Goal: Task Accomplishment & Management: Complete application form

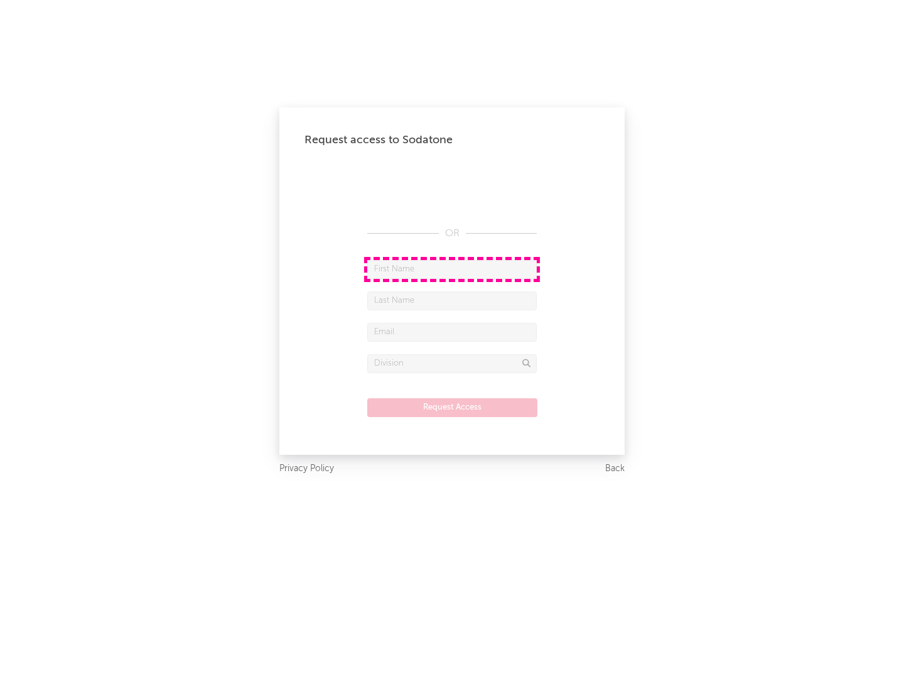
click at [452, 269] on input "text" at bounding box center [451, 269] width 169 height 19
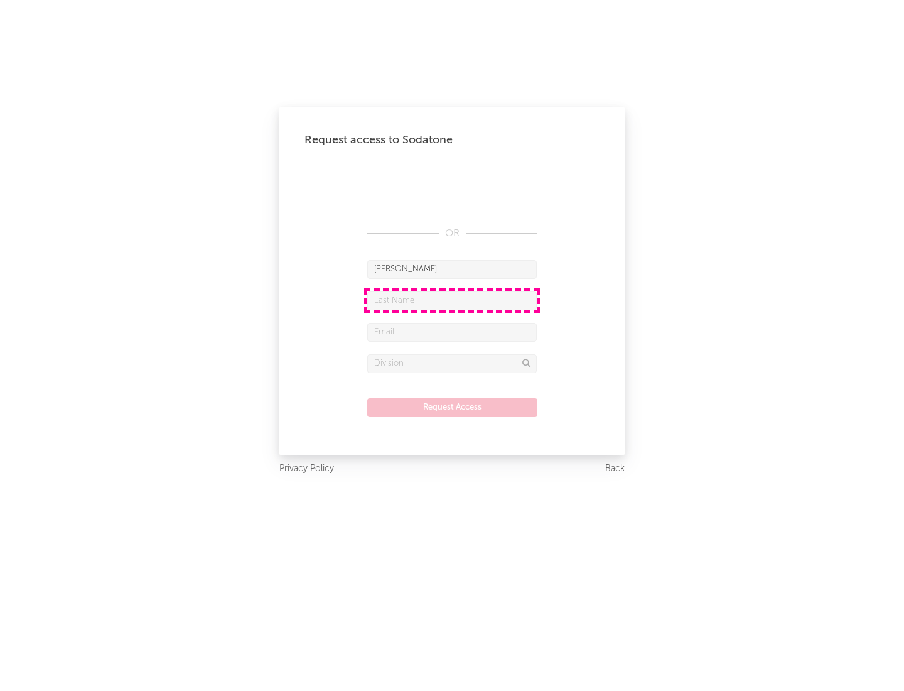
type input "[PERSON_NAME]"
click at [452, 300] on input "text" at bounding box center [451, 300] width 169 height 19
type input "[PERSON_NAME]"
click at [452, 331] on input "text" at bounding box center [451, 332] width 169 height 19
type input "[EMAIL_ADDRESS][DOMAIN_NAME]"
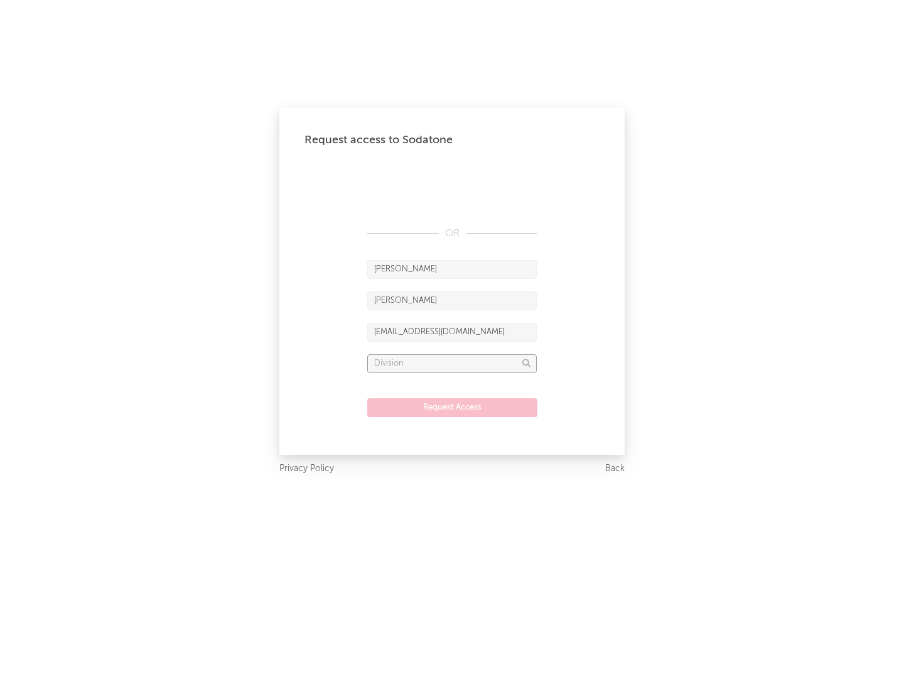
click at [452, 363] on input "text" at bounding box center [451, 363] width 169 height 19
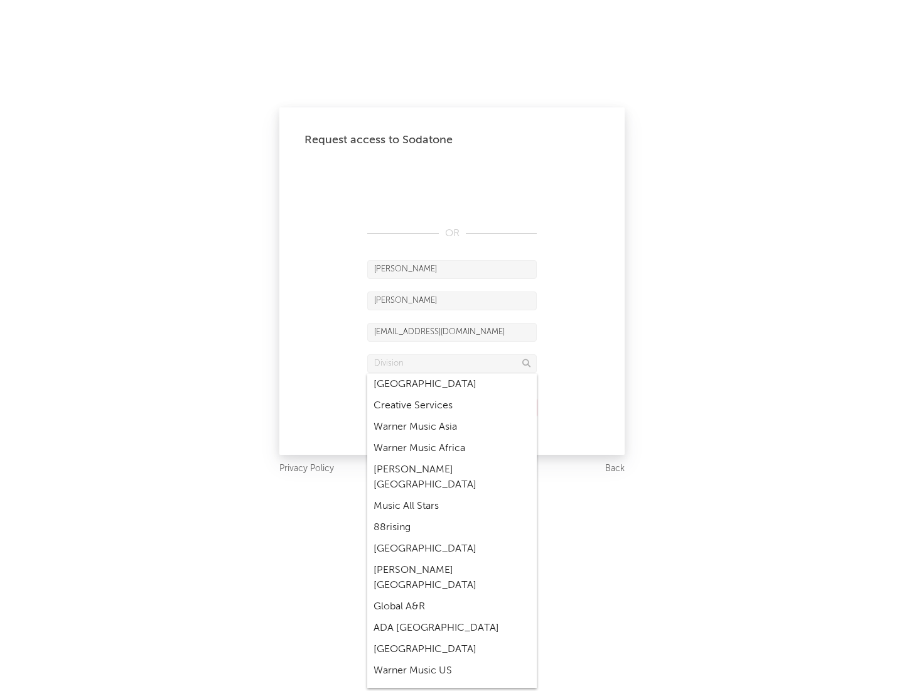
click at [452, 495] on div "Music All Stars" at bounding box center [451, 505] width 169 height 21
type input "Music All Stars"
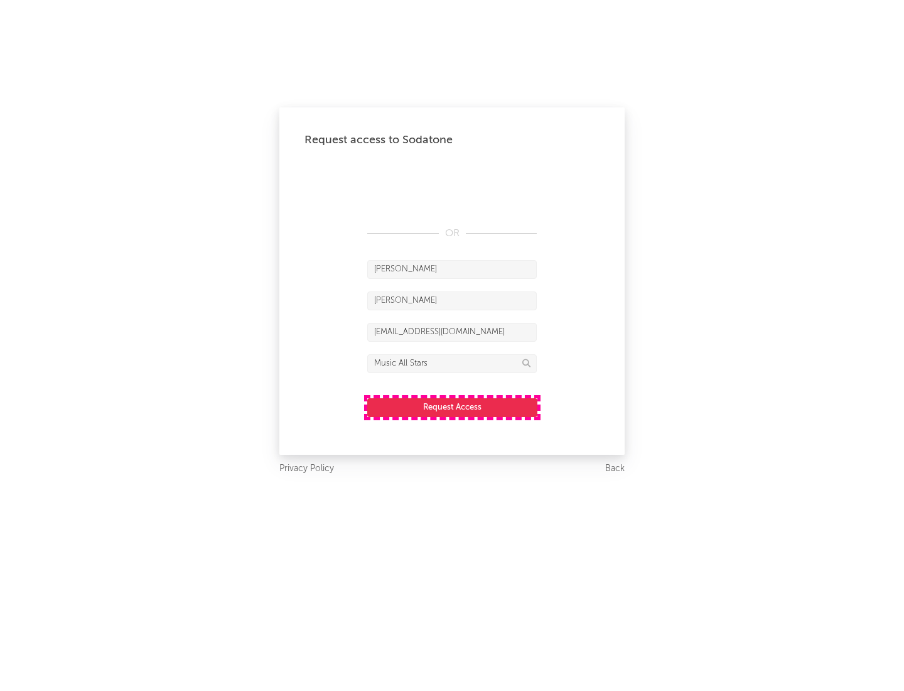
click at [452, 407] on button "Request Access" at bounding box center [452, 407] width 170 height 19
